Goal: Task Accomplishment & Management: Use online tool/utility

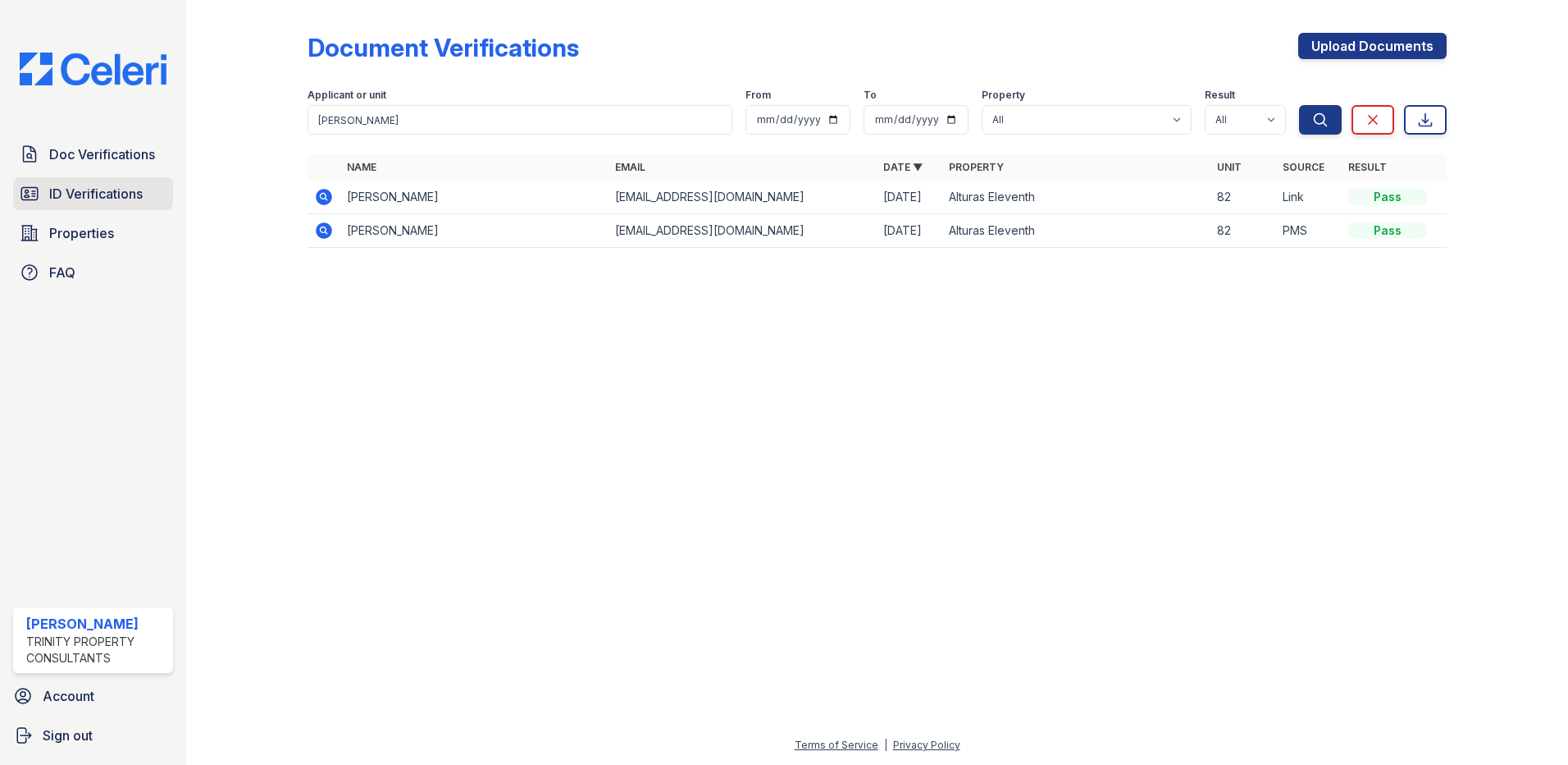
click at [132, 196] on span "ID Verifications" at bounding box center [96, 193] width 94 height 20
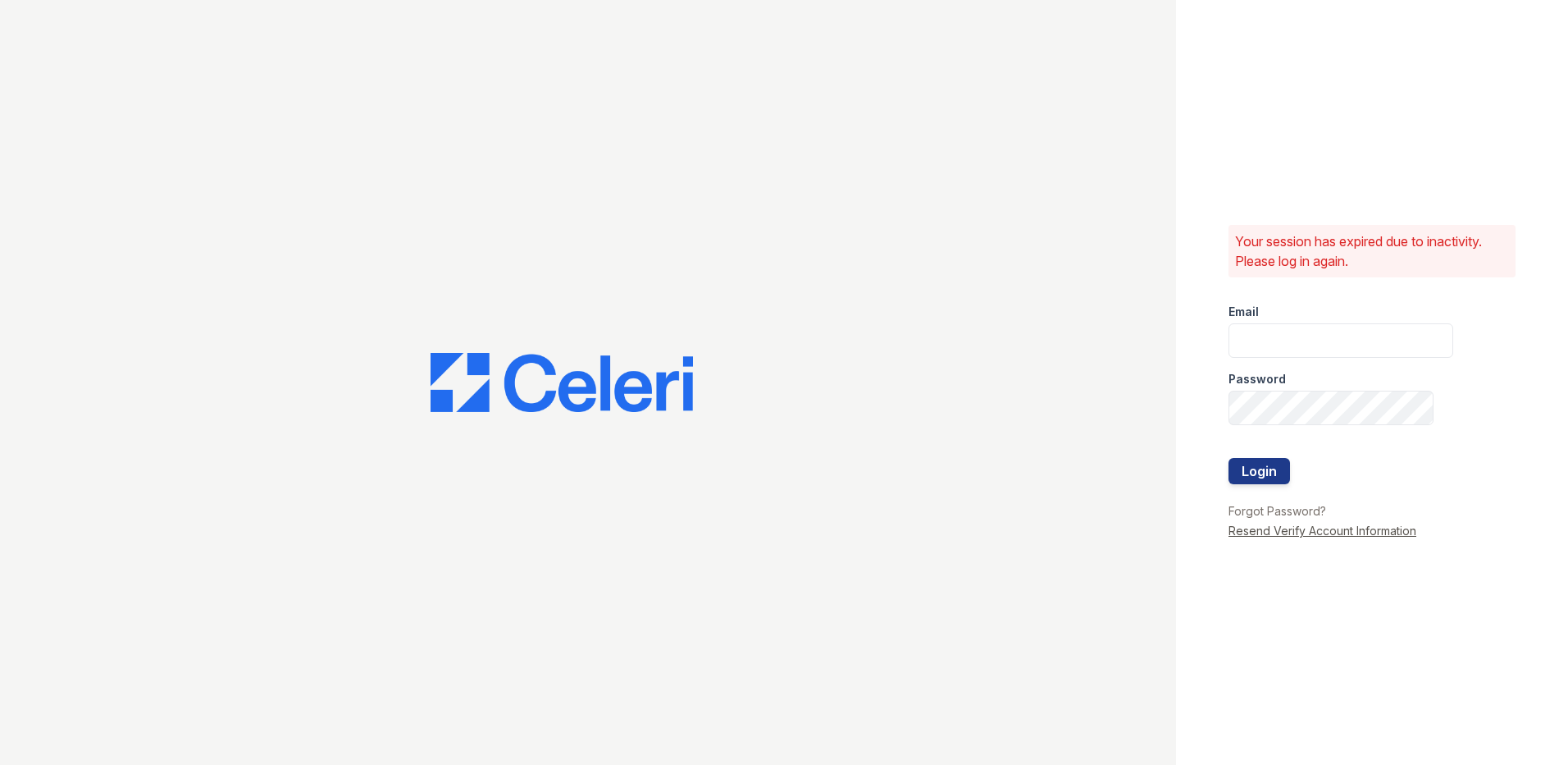
type input "[EMAIL_ADDRESS][DOMAIN_NAME]"
click at [1274, 470] on button "Login" at bounding box center [1259, 471] width 62 height 27
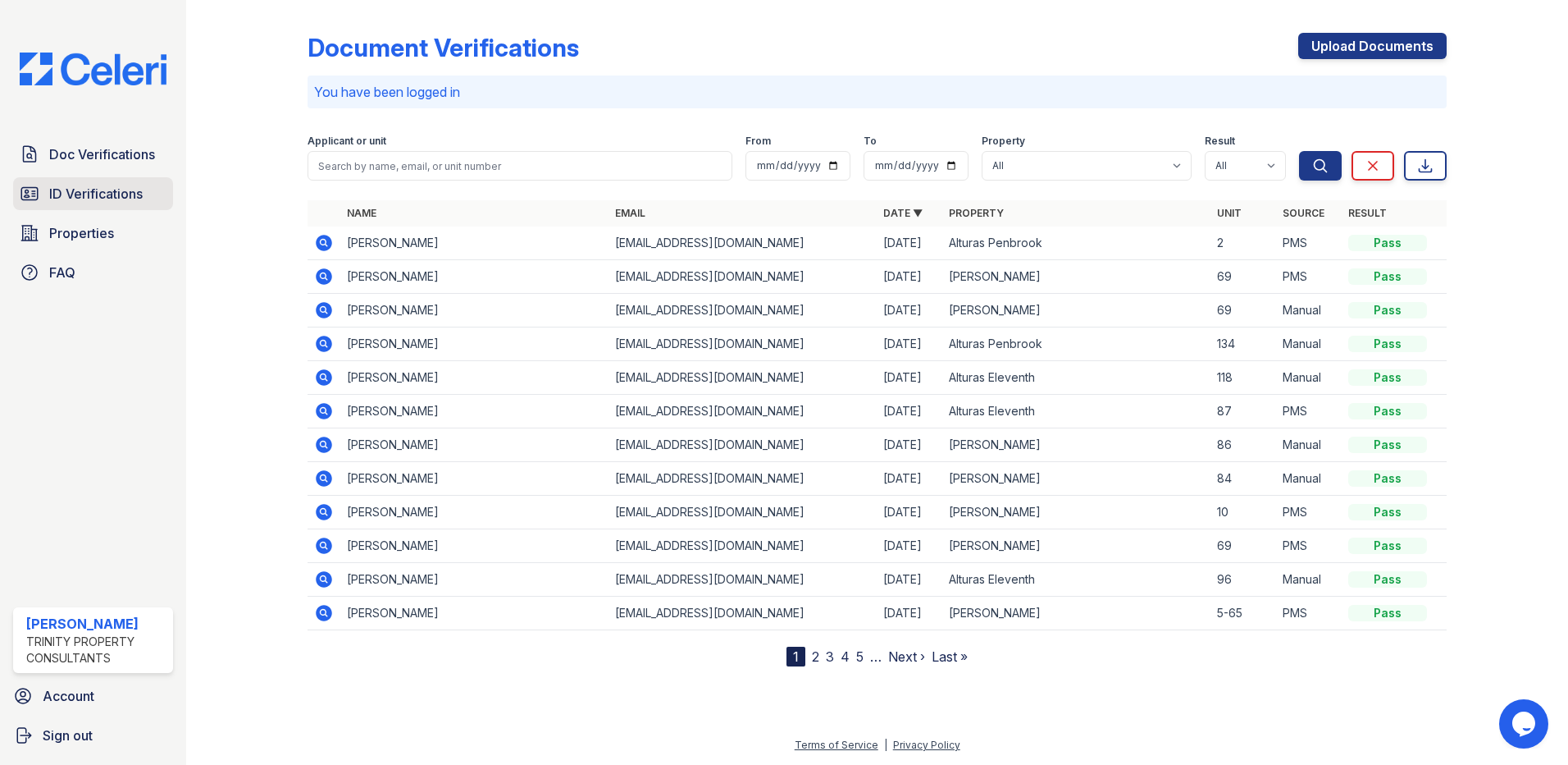
click at [57, 187] on span "ID Verifications" at bounding box center [96, 193] width 94 height 20
